Goal: Transaction & Acquisition: Obtain resource

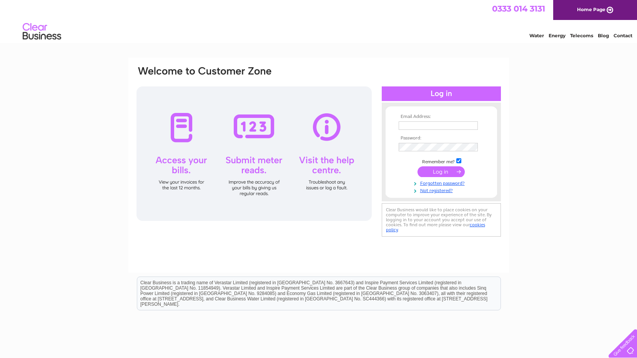
type input "[EMAIL_ADDRESS][DOMAIN_NAME]"
click at [445, 170] on input "submit" at bounding box center [440, 171] width 47 height 11
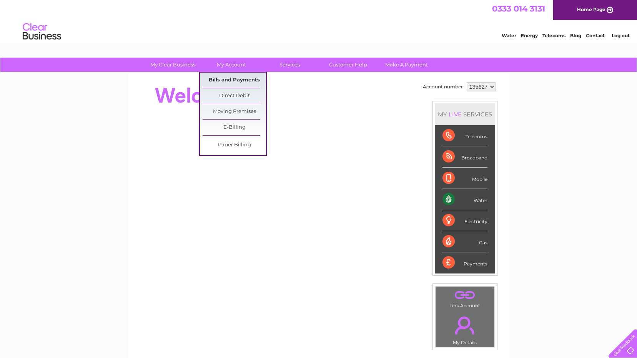
click at [234, 78] on link "Bills and Payments" at bounding box center [233, 80] width 63 height 15
click at [228, 79] on link "Bills and Payments" at bounding box center [233, 80] width 63 height 15
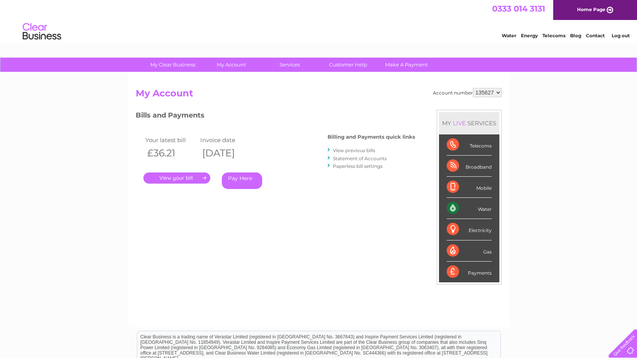
click at [352, 151] on link "View previous bills" at bounding box center [354, 151] width 42 height 6
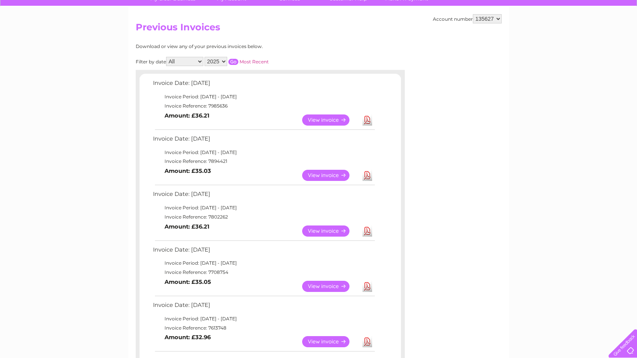
scroll to position [77, 0]
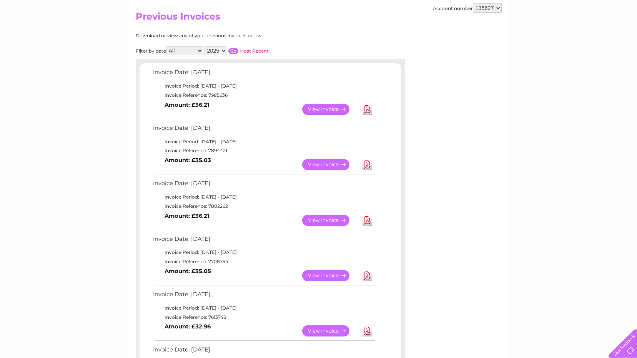
click at [368, 109] on link "Download" at bounding box center [367, 109] width 10 height 11
click at [367, 218] on link "Download" at bounding box center [367, 220] width 10 height 11
click at [366, 277] on link "Download" at bounding box center [367, 275] width 10 height 11
click at [367, 108] on link "Download" at bounding box center [367, 109] width 10 height 11
